Goal: Task Accomplishment & Management: Use online tool/utility

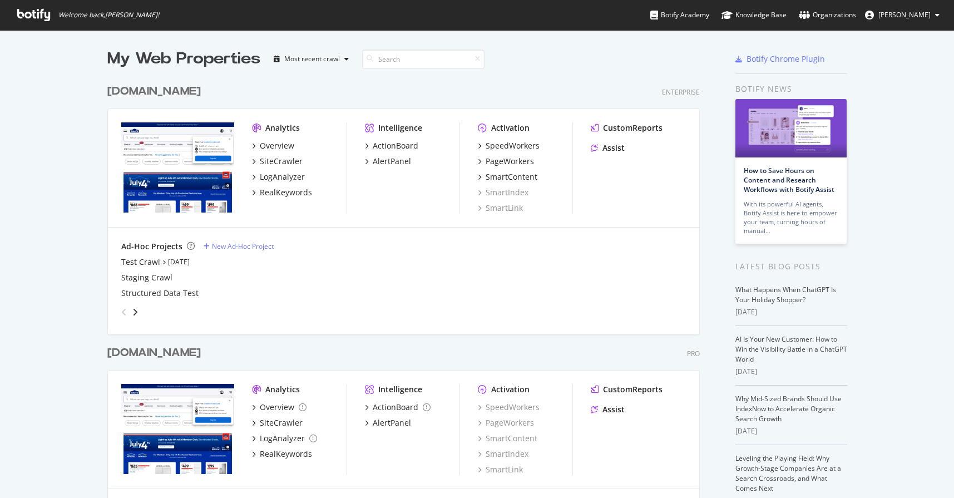
click at [152, 93] on div "[DOMAIN_NAME]" at bounding box center [153, 91] width 93 height 16
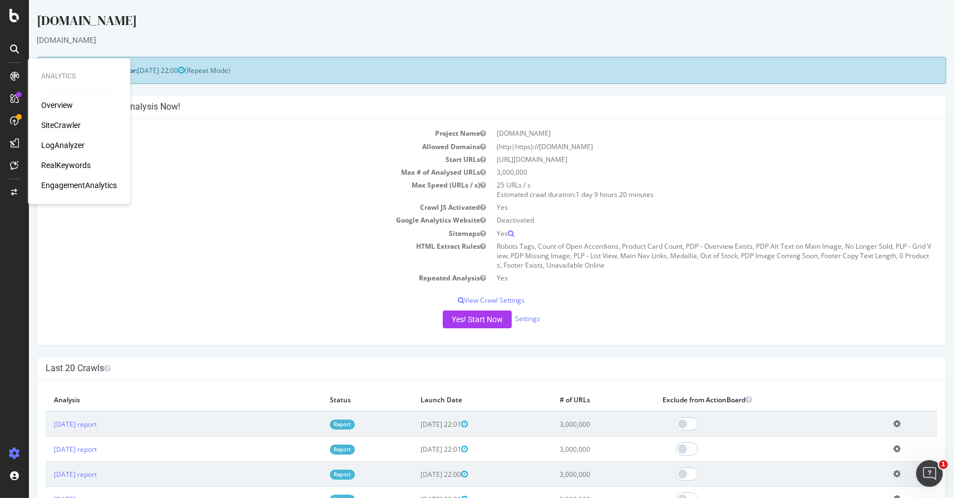
click at [67, 123] on div "SiteCrawler" at bounding box center [60, 125] width 39 height 11
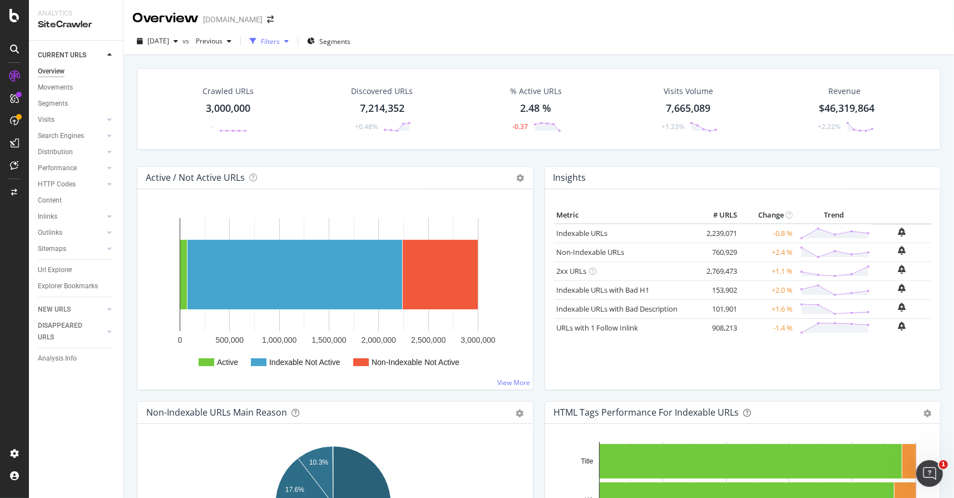
click at [280, 42] on div "Filters" at bounding box center [270, 41] width 19 height 9
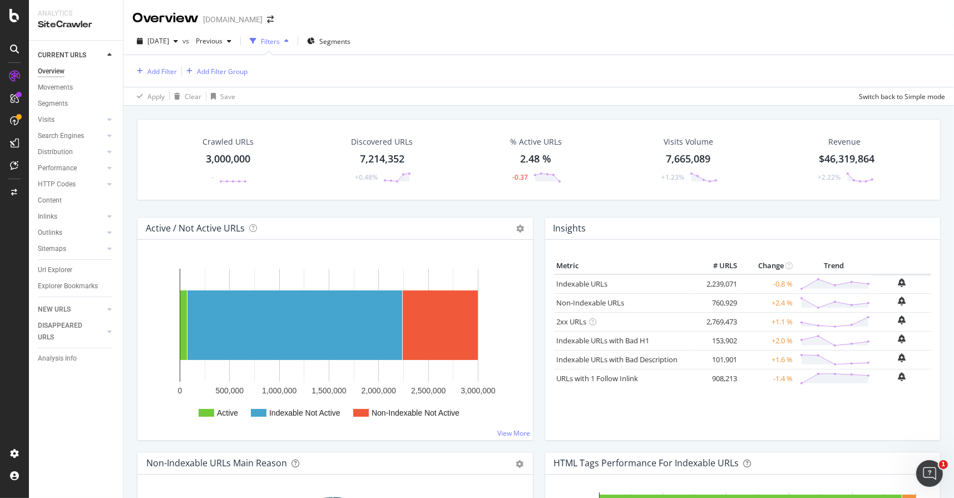
click at [164, 77] on div "Add Filter Add Filter Group" at bounding box center [189, 71] width 115 height 14
click at [159, 72] on div "Add Filter" at bounding box center [161, 71] width 29 height 9
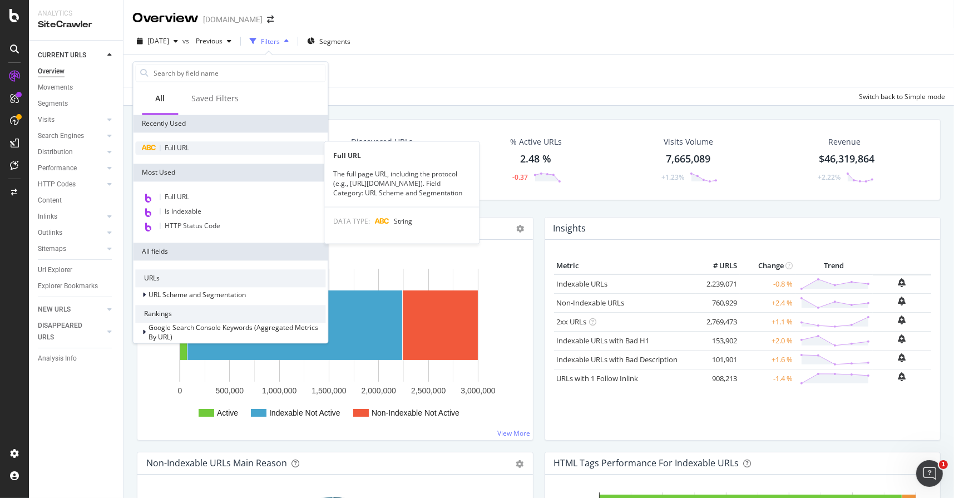
click at [189, 148] on span "Full URL" at bounding box center [177, 147] width 24 height 9
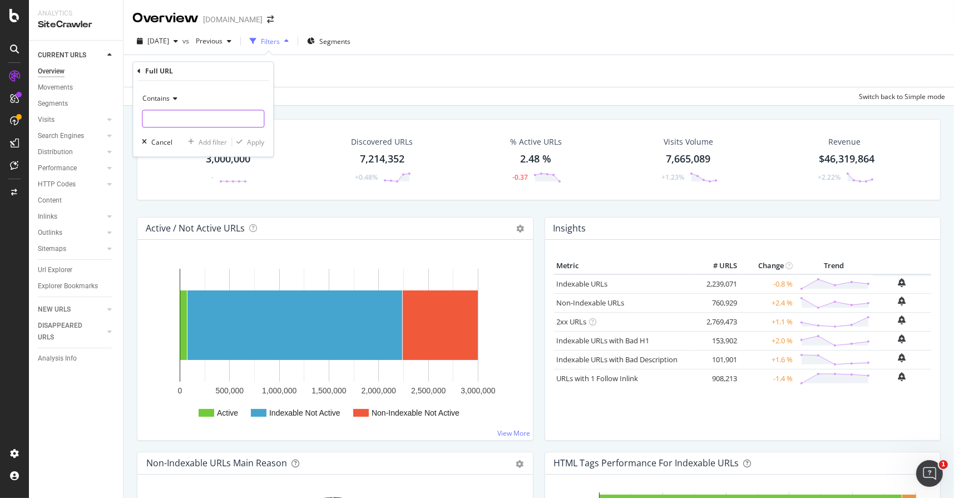
click at [190, 115] on input "text" at bounding box center [202, 119] width 121 height 18
type input "/pd/"
click at [253, 143] on div "Apply" at bounding box center [255, 141] width 17 height 9
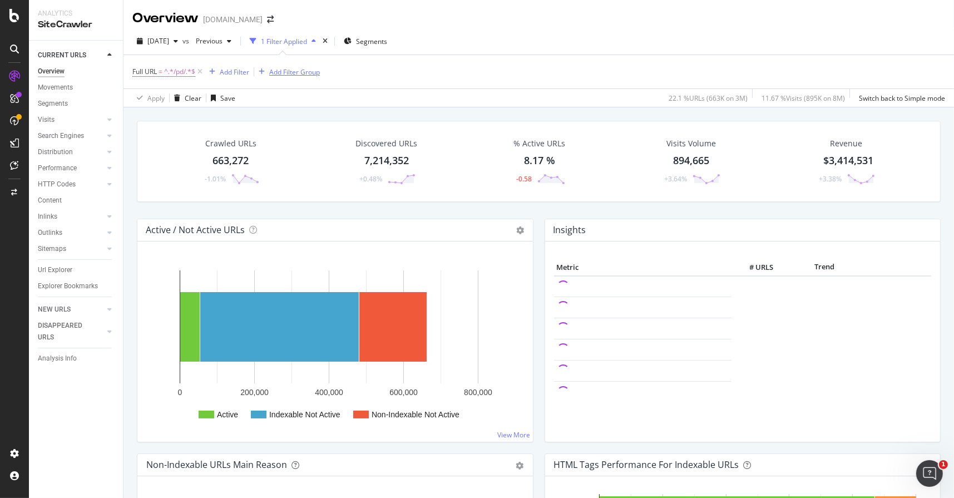
drag, startPoint x: 63, startPoint y: 266, endPoint x: 256, endPoint y: 70, distance: 274.9
click at [63, 266] on div "Url Explorer" at bounding box center [55, 270] width 34 height 12
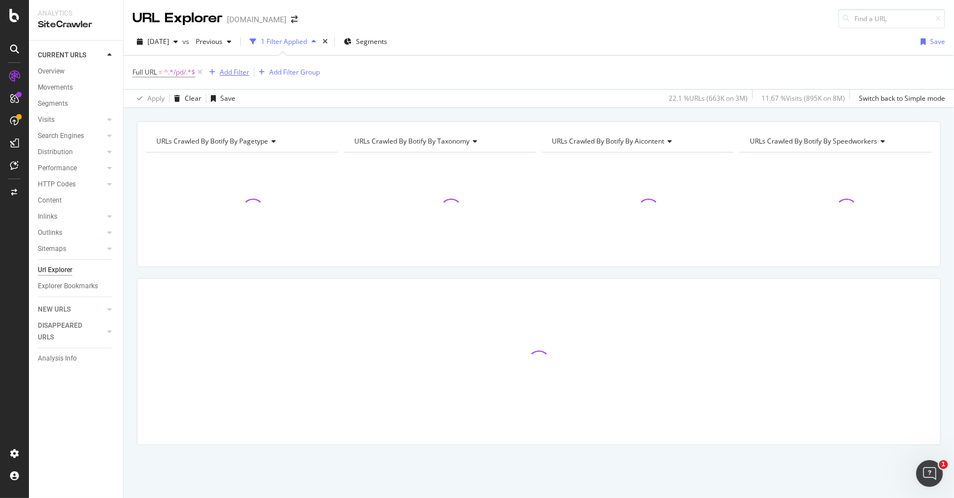
click at [234, 73] on div "Add Filter" at bounding box center [234, 71] width 29 height 9
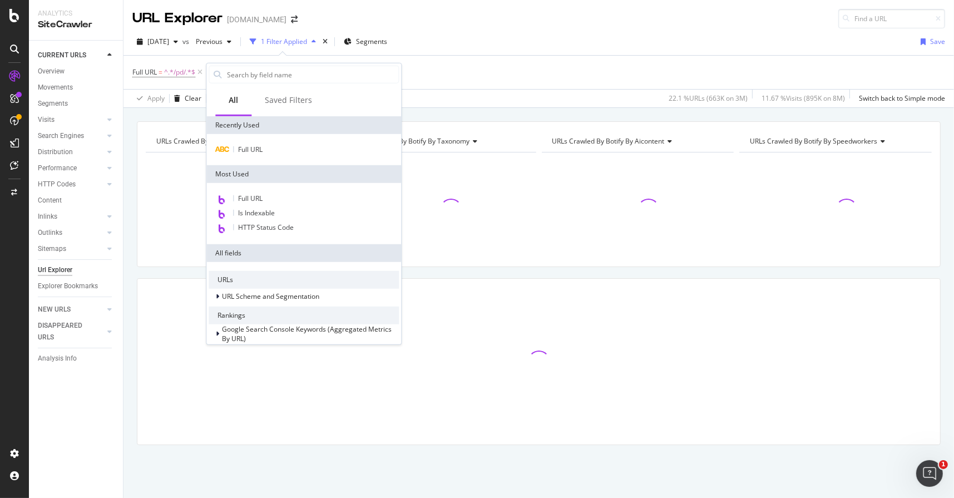
drag, startPoint x: 461, startPoint y: 71, endPoint x: 467, endPoint y: 71, distance: 6.1
click at [462, 71] on div "Full URL = ^.*/pd/.*$ Add Filter Add Filter Group" at bounding box center [538, 72] width 813 height 33
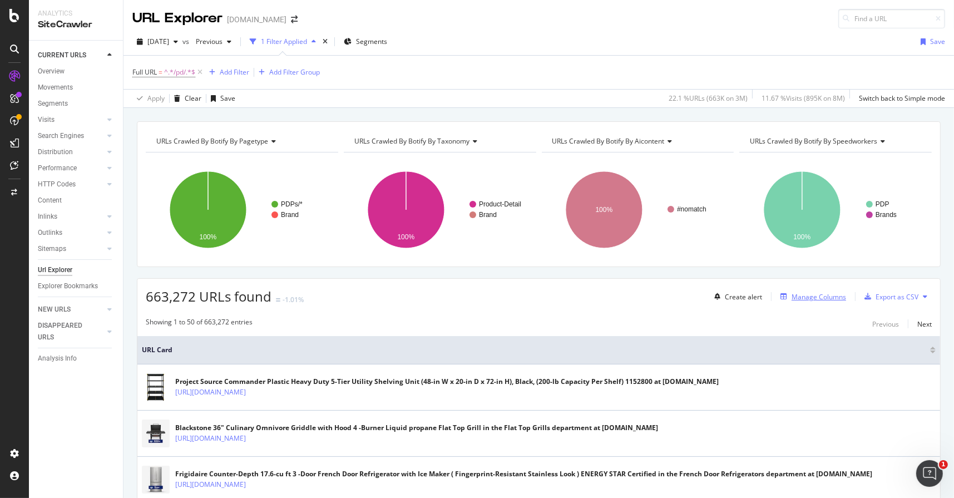
click at [795, 295] on div "Manage Columns" at bounding box center [819, 296] width 55 height 9
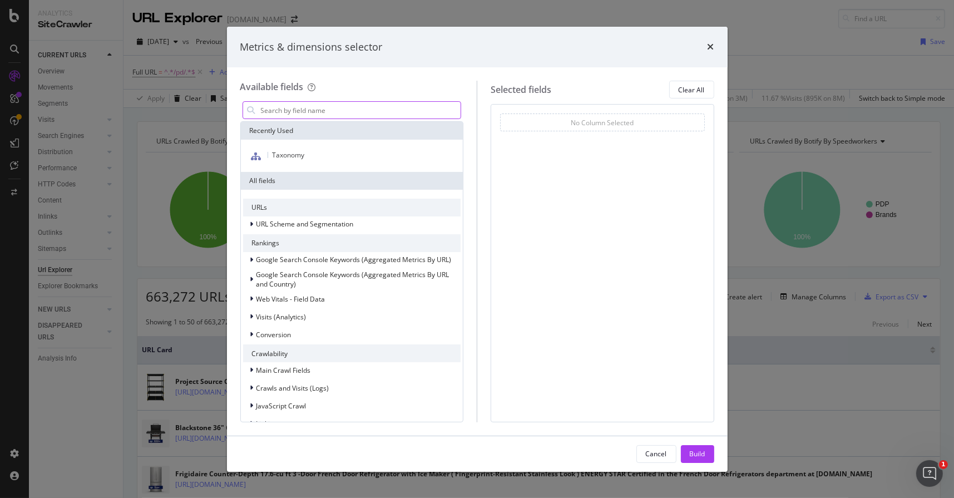
click at [304, 108] on input "modal" at bounding box center [360, 110] width 201 height 17
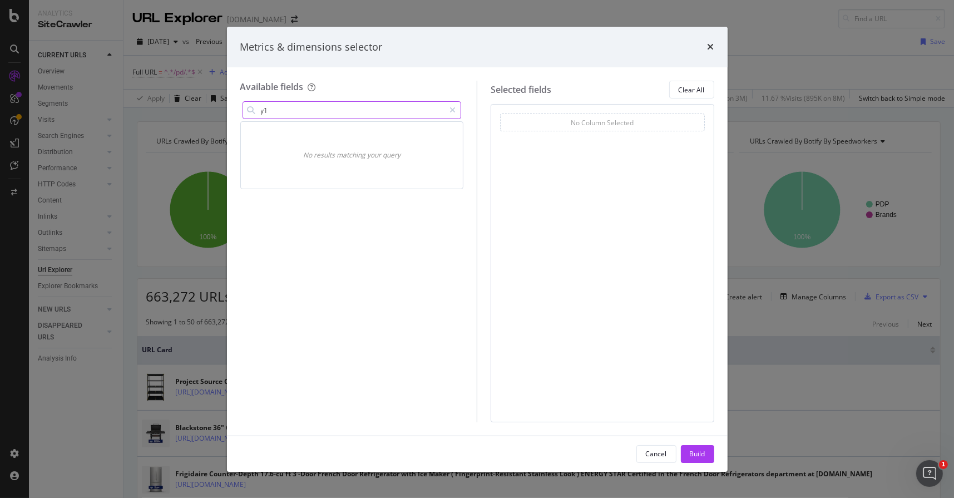
type input "y"
type input "j"
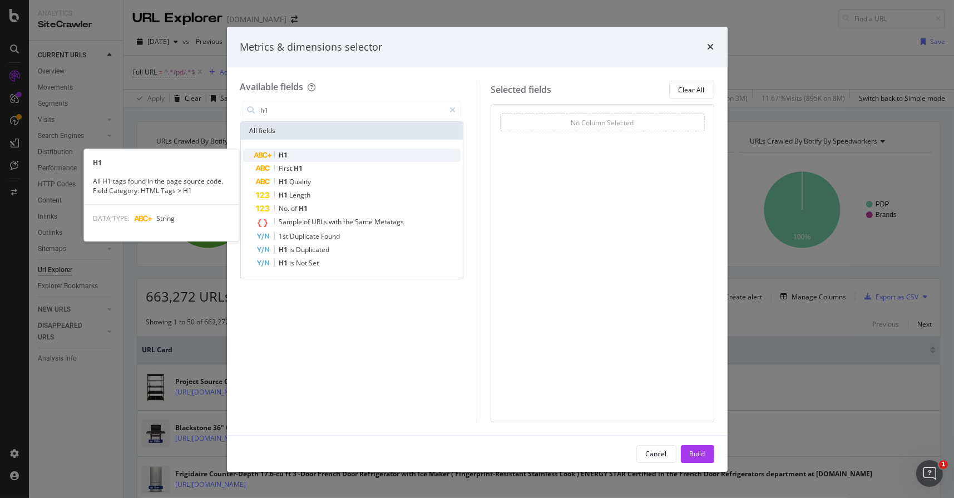
type input "h1"
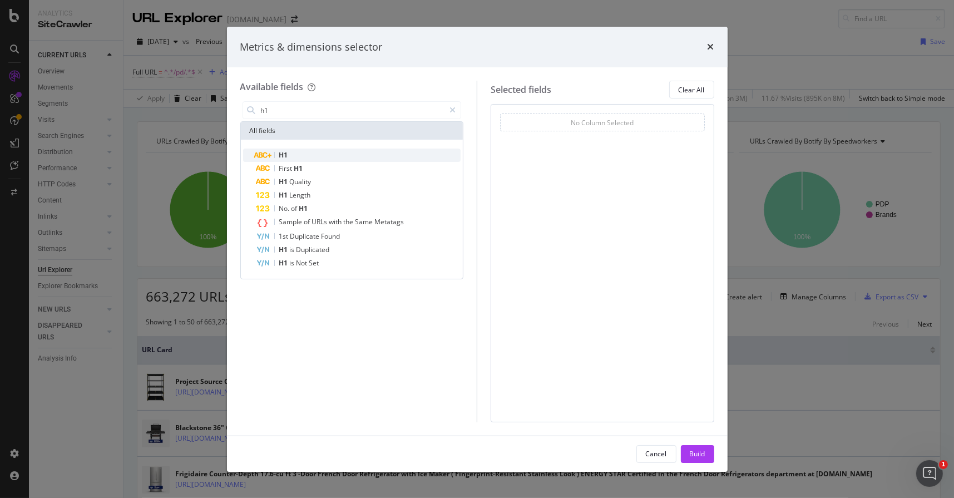
click at [295, 156] on div "H1" at bounding box center [358, 155] width 205 height 13
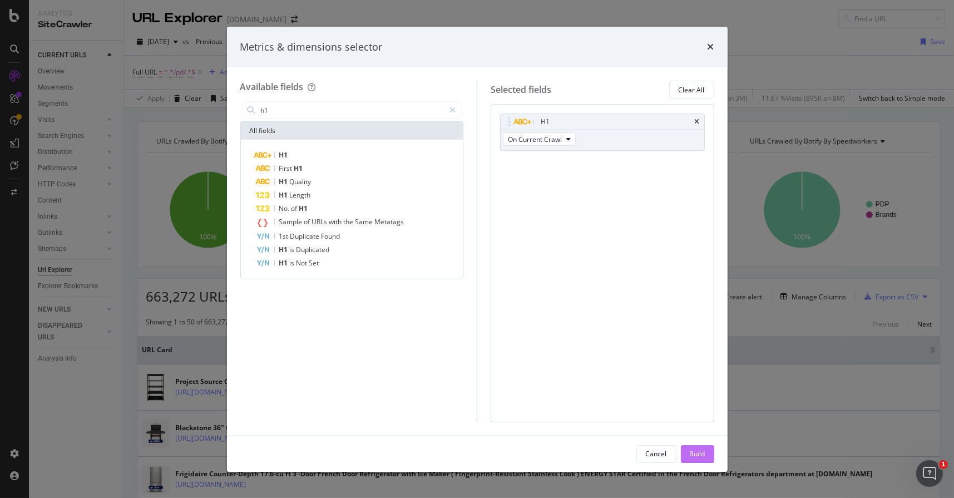
click at [699, 453] on div "Build" at bounding box center [698, 453] width 16 height 9
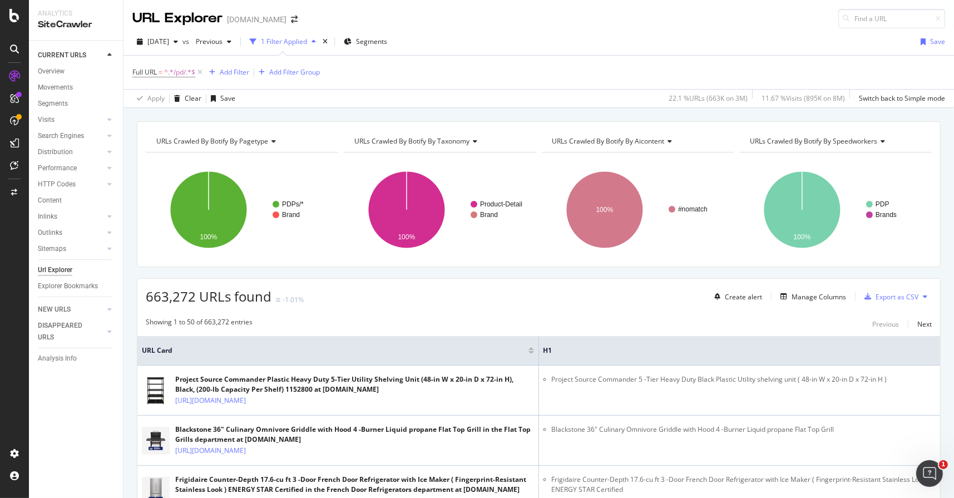
click at [160, 295] on span "663,272 URLs found" at bounding box center [209, 296] width 126 height 18
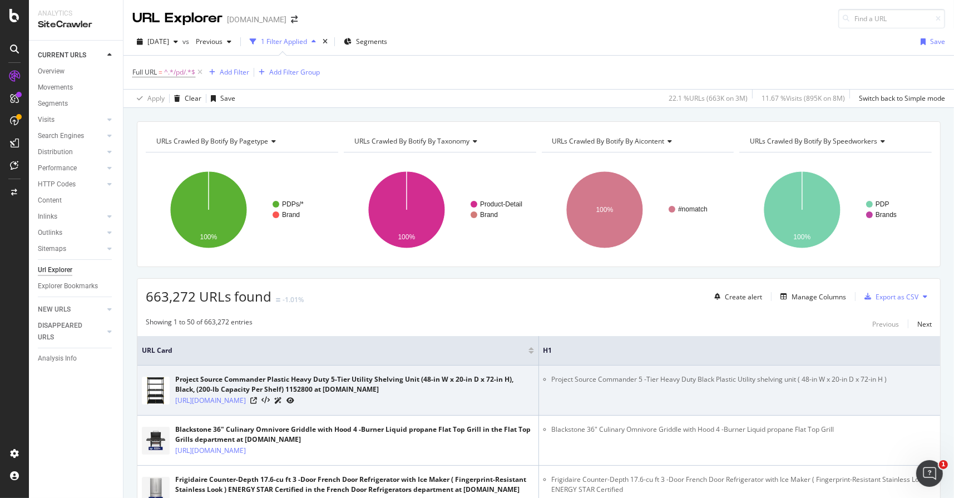
click at [664, 409] on td "Project Source Commander 5 -Tier Heavy Duty Black Plastic Utility shelving unit…" at bounding box center [740, 390] width 402 height 50
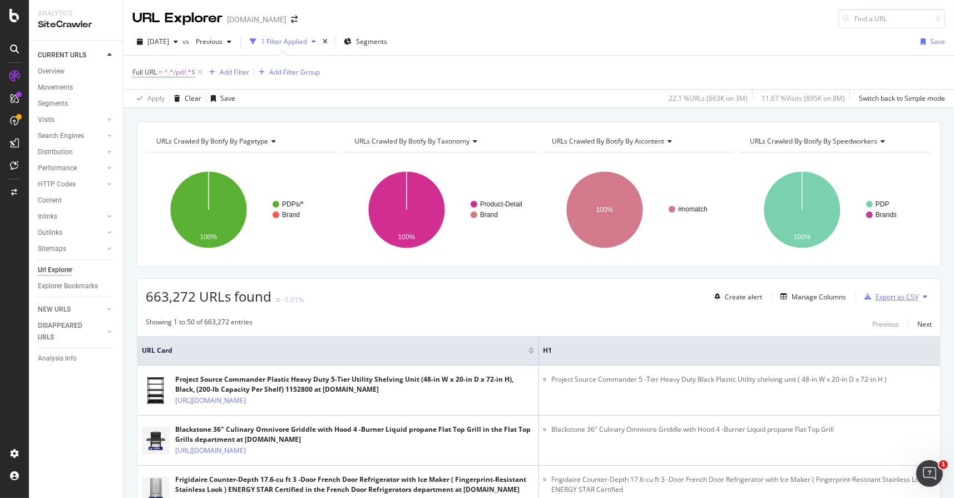
click at [876, 297] on div "Export as CSV" at bounding box center [897, 296] width 43 height 9
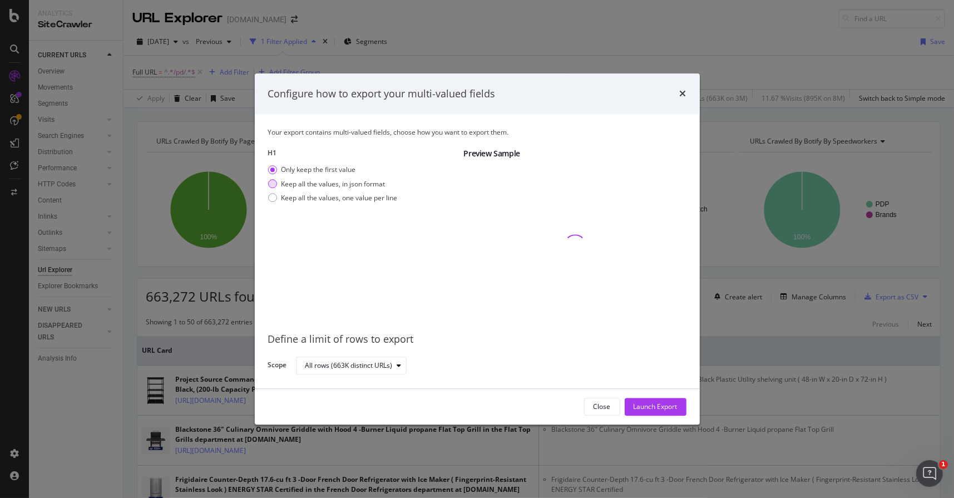
click at [294, 184] on div "Keep all the values, in json format" at bounding box center [333, 183] width 104 height 9
click at [298, 199] on div "Keep all the values, one value per line" at bounding box center [339, 197] width 116 height 9
click at [350, 360] on div "All rows (663K distinct URLs)" at bounding box center [355, 366] width 101 height 16
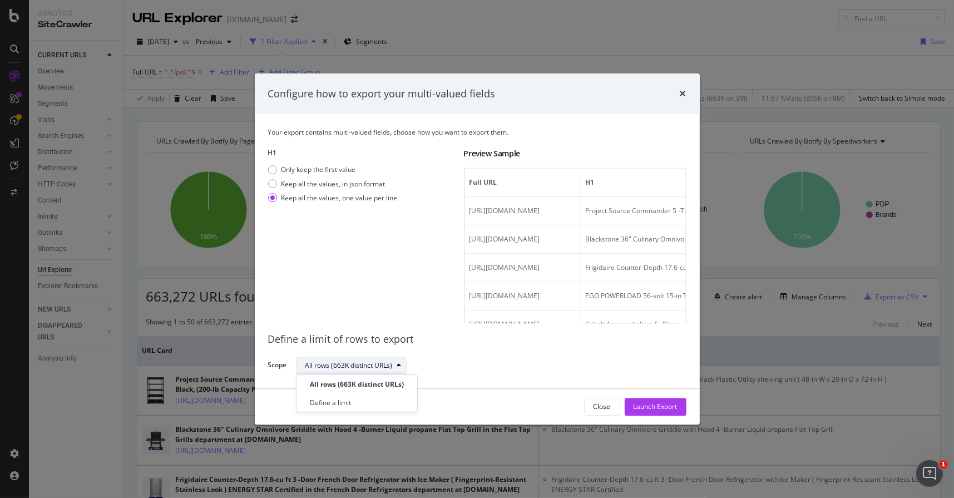
click at [350, 360] on div "All rows (663K distinct URLs)" at bounding box center [355, 366] width 101 height 16
click at [647, 406] on div "Launch Export" at bounding box center [656, 406] width 44 height 9
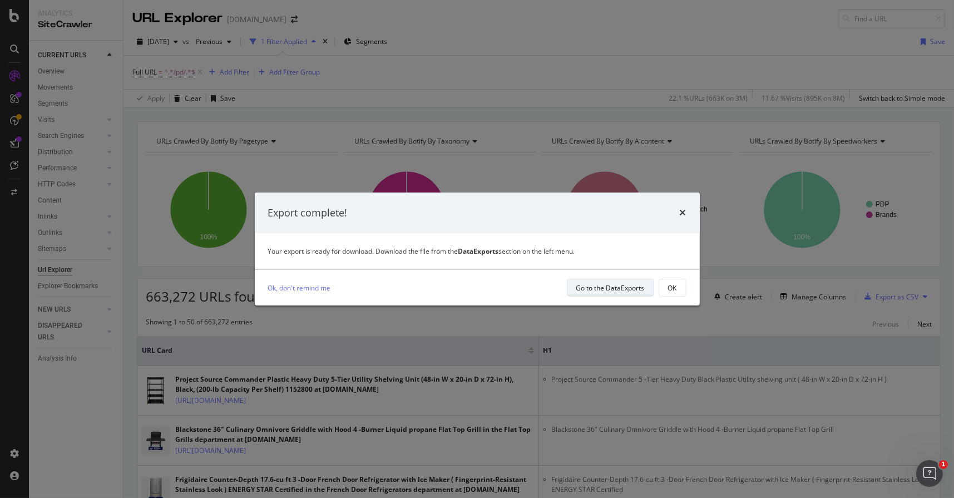
click at [623, 285] on div "Go to the DataExports" at bounding box center [610, 287] width 68 height 9
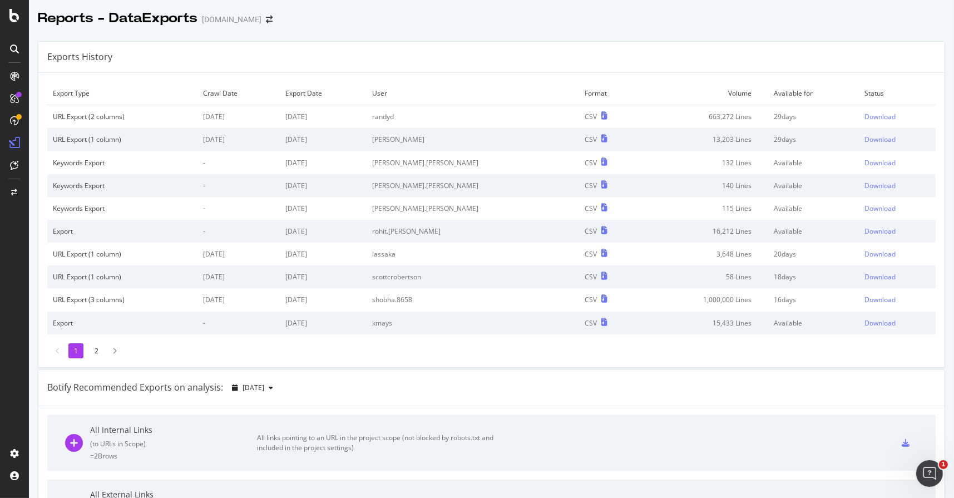
click at [280, 185] on td "-" at bounding box center [238, 185] width 82 height 23
